Goal: Use online tool/utility

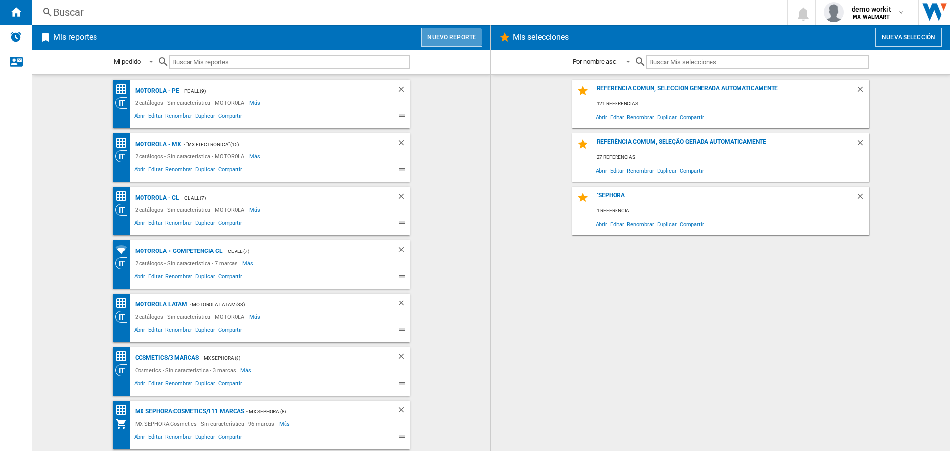
click at [449, 35] on button "Nuevo reporte" at bounding box center [451, 37] width 61 height 19
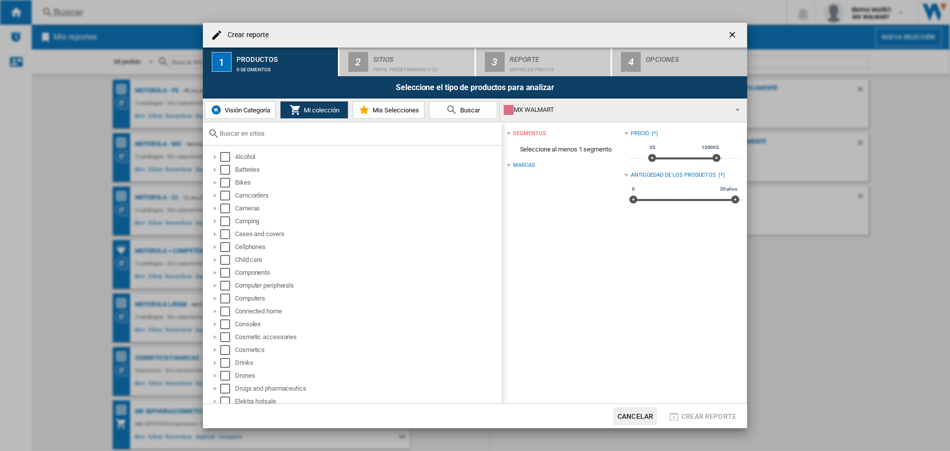
click at [252, 107] on span "Visión Categoría" at bounding box center [246, 109] width 48 height 7
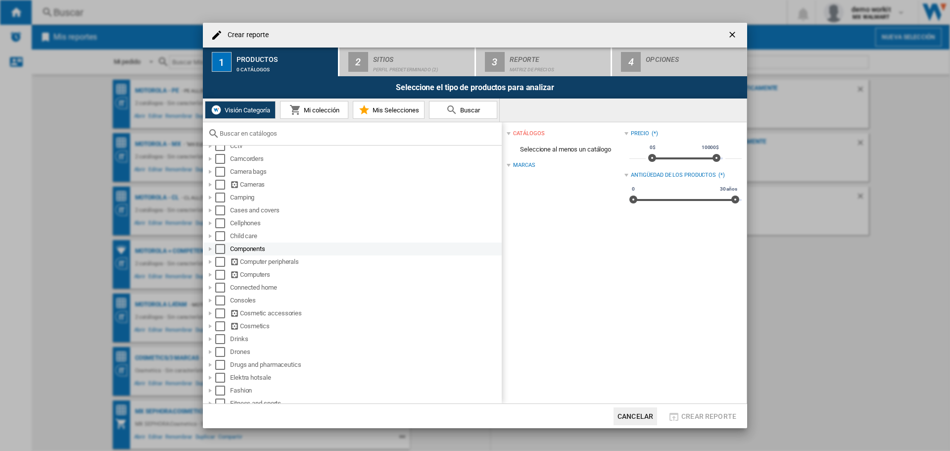
scroll to position [99, 0]
drag, startPoint x: 636, startPoint y: 412, endPoint x: 671, endPoint y: 378, distance: 49.0
click at [636, 412] on button "Cancelar" at bounding box center [635, 416] width 44 height 18
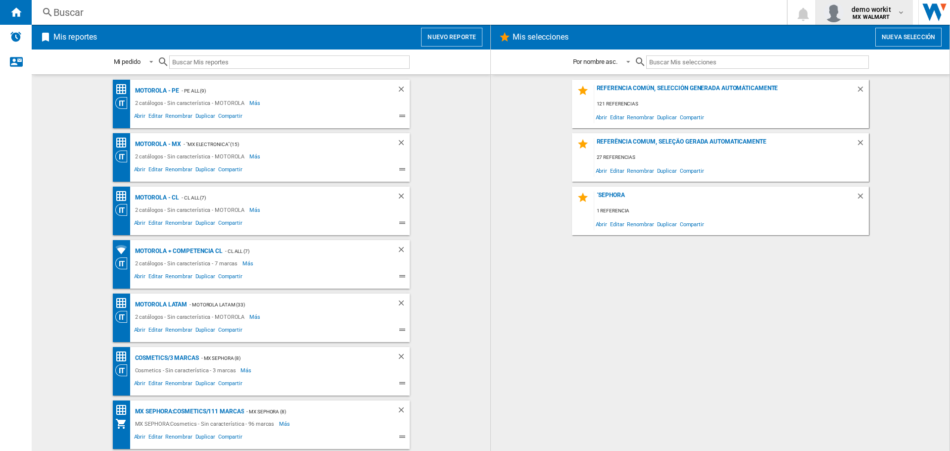
click at [875, 7] on span "demo workit" at bounding box center [871, 9] width 40 height 10
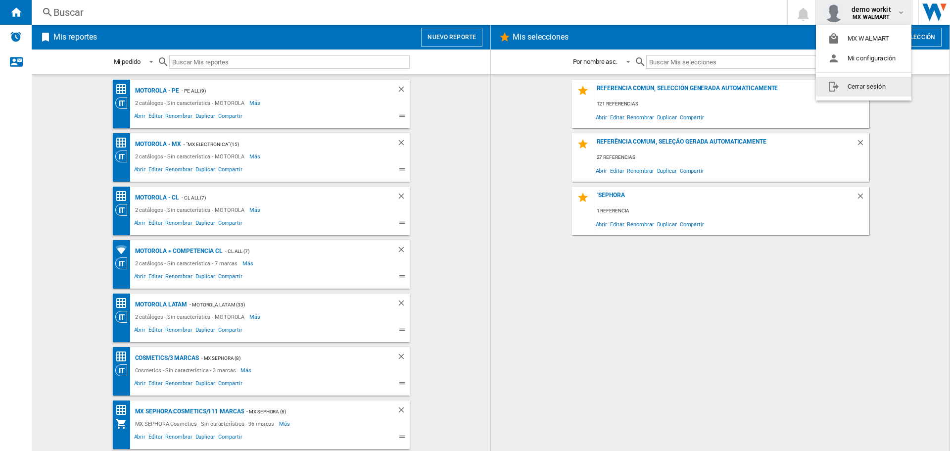
click at [860, 85] on button "Cerrar sesión" at bounding box center [863, 87] width 95 height 20
